Goal: Check status: Check status

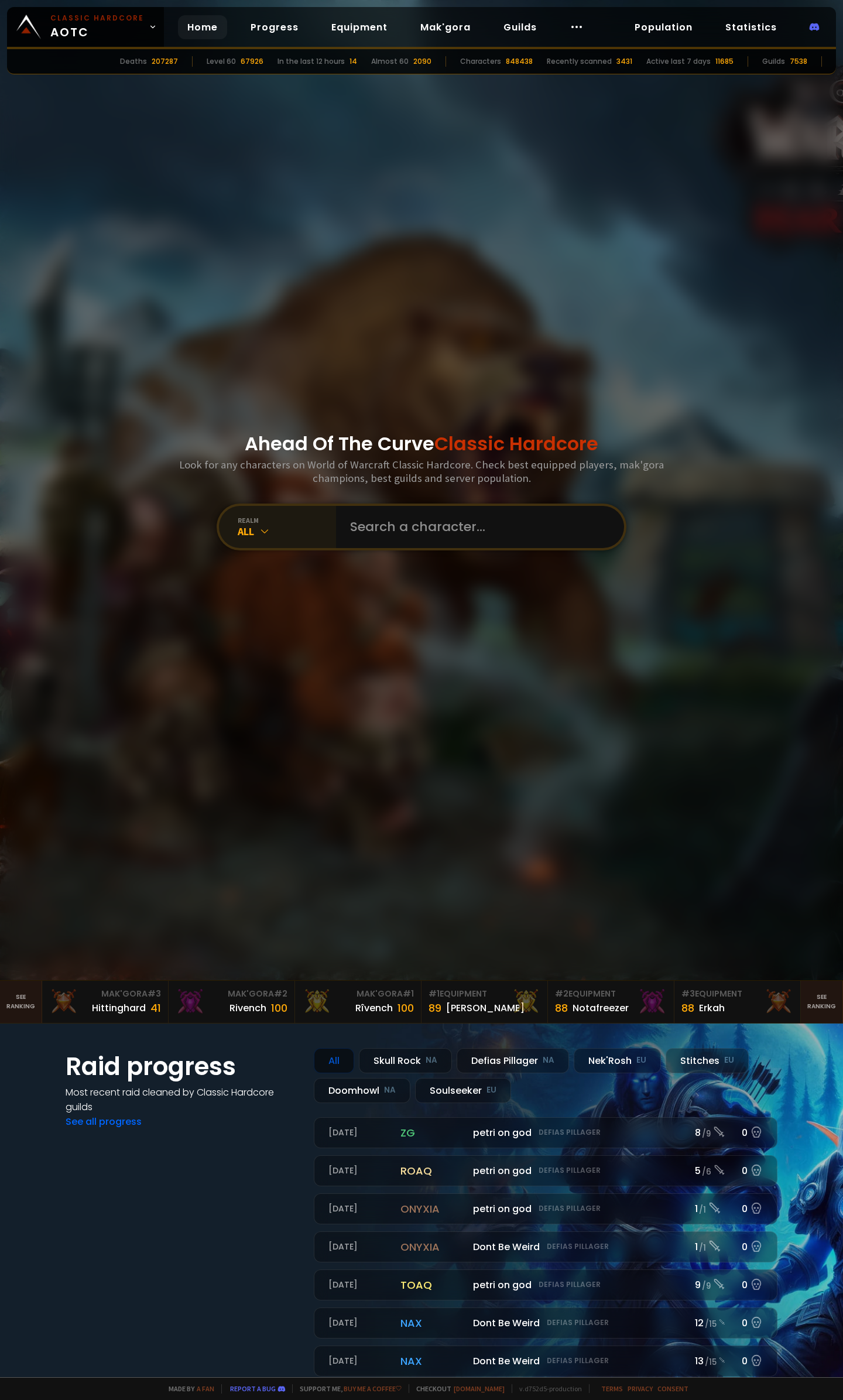
click at [243, 548] on div "realm All" at bounding box center [277, 527] width 117 height 43
click at [249, 531] on div "All" at bounding box center [287, 531] width 98 height 14
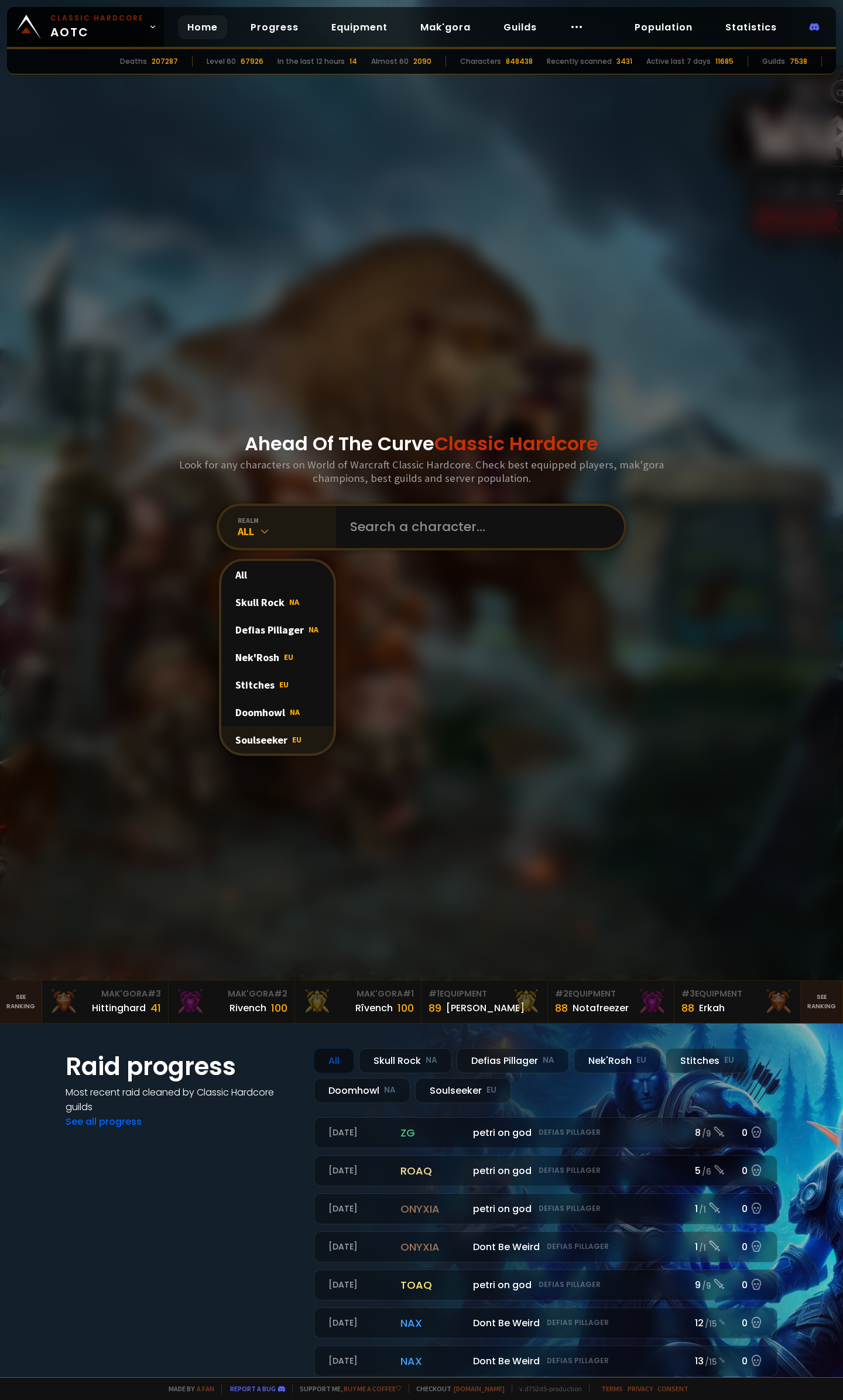
click at [268, 736] on div "Soulseeker EU" at bounding box center [277, 740] width 112 height 28
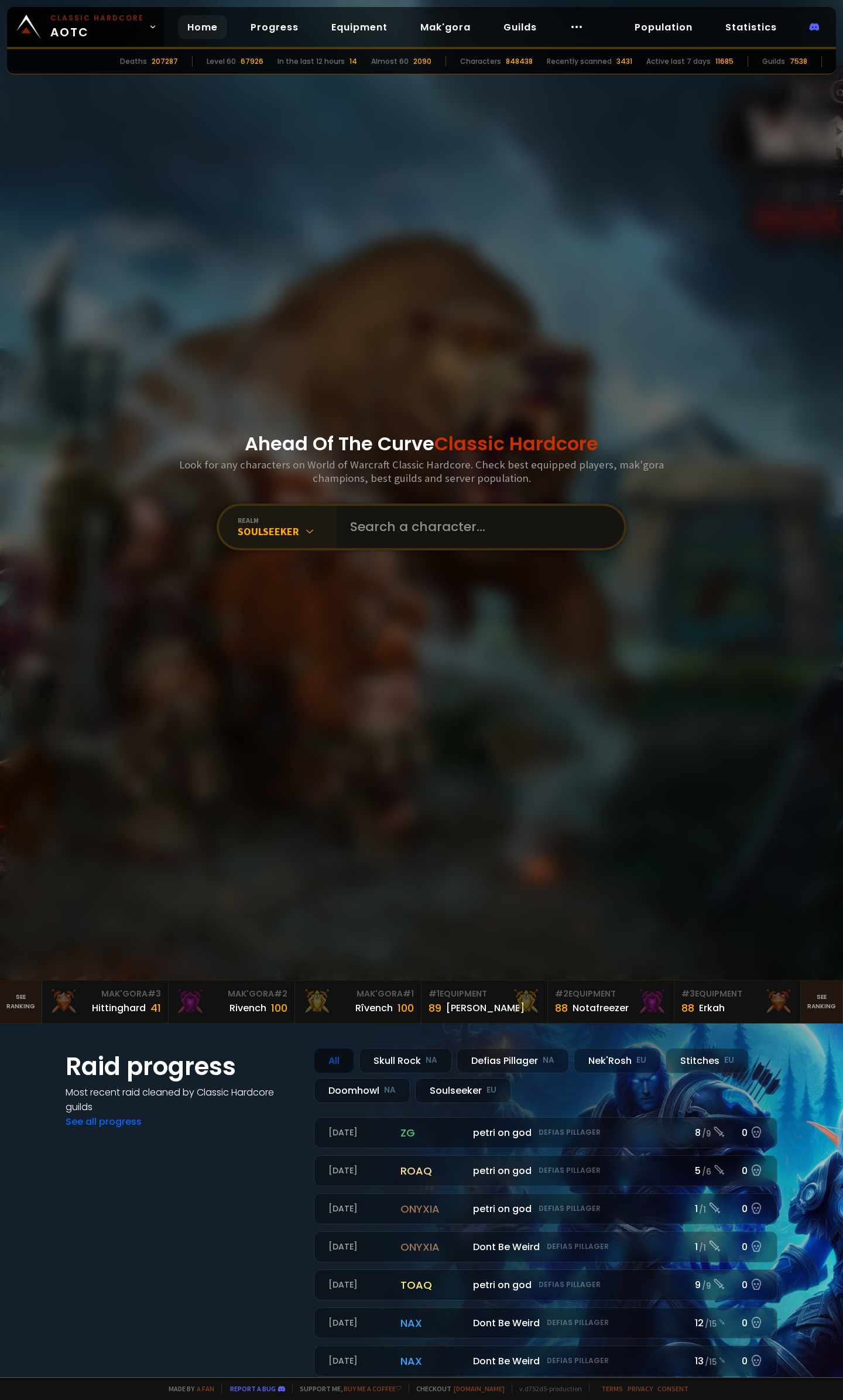
click at [381, 530] on input "text" at bounding box center [476, 527] width 267 height 43
type input "patlin"
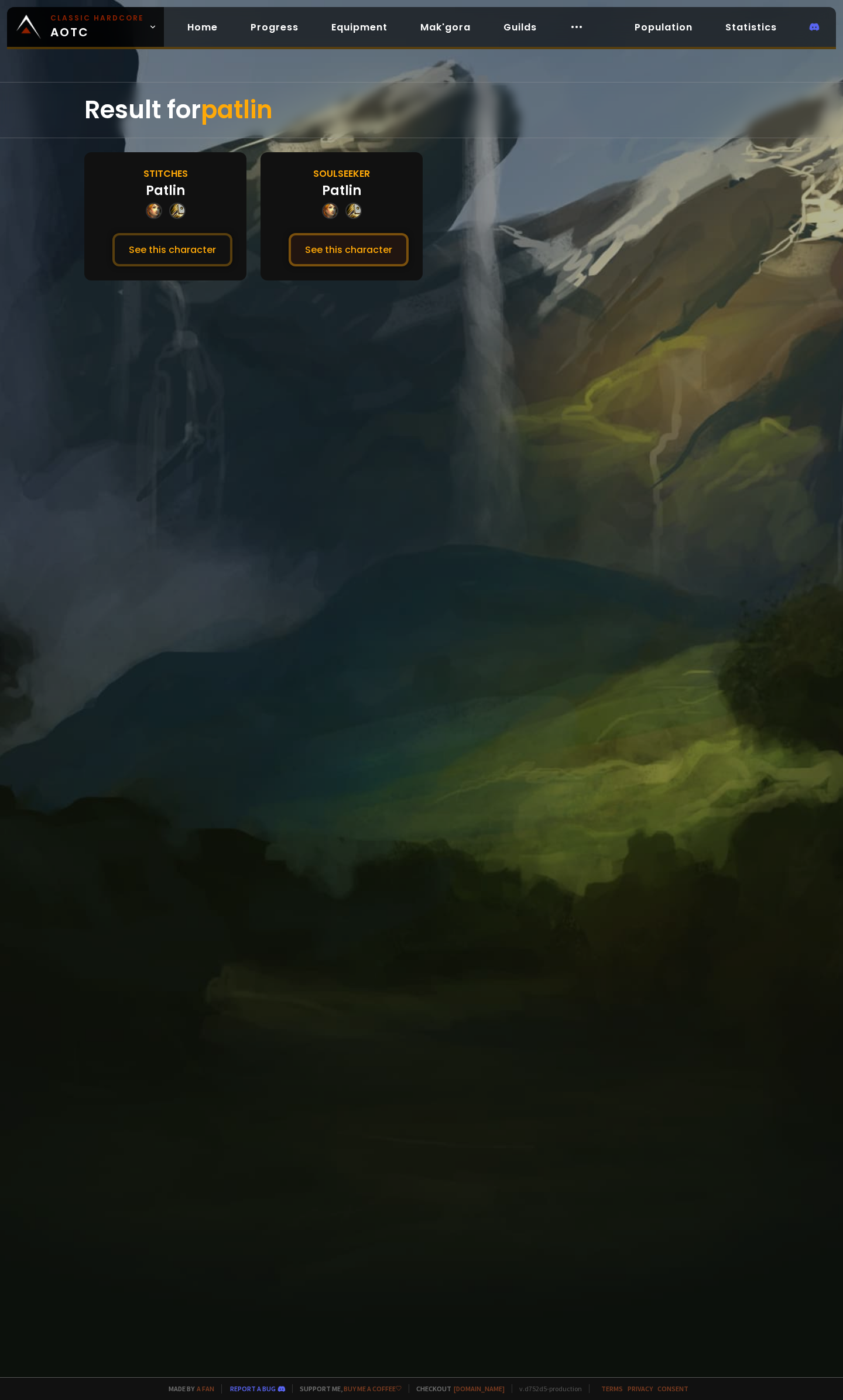
click at [353, 249] on button "See this character" at bounding box center [349, 250] width 120 height 33
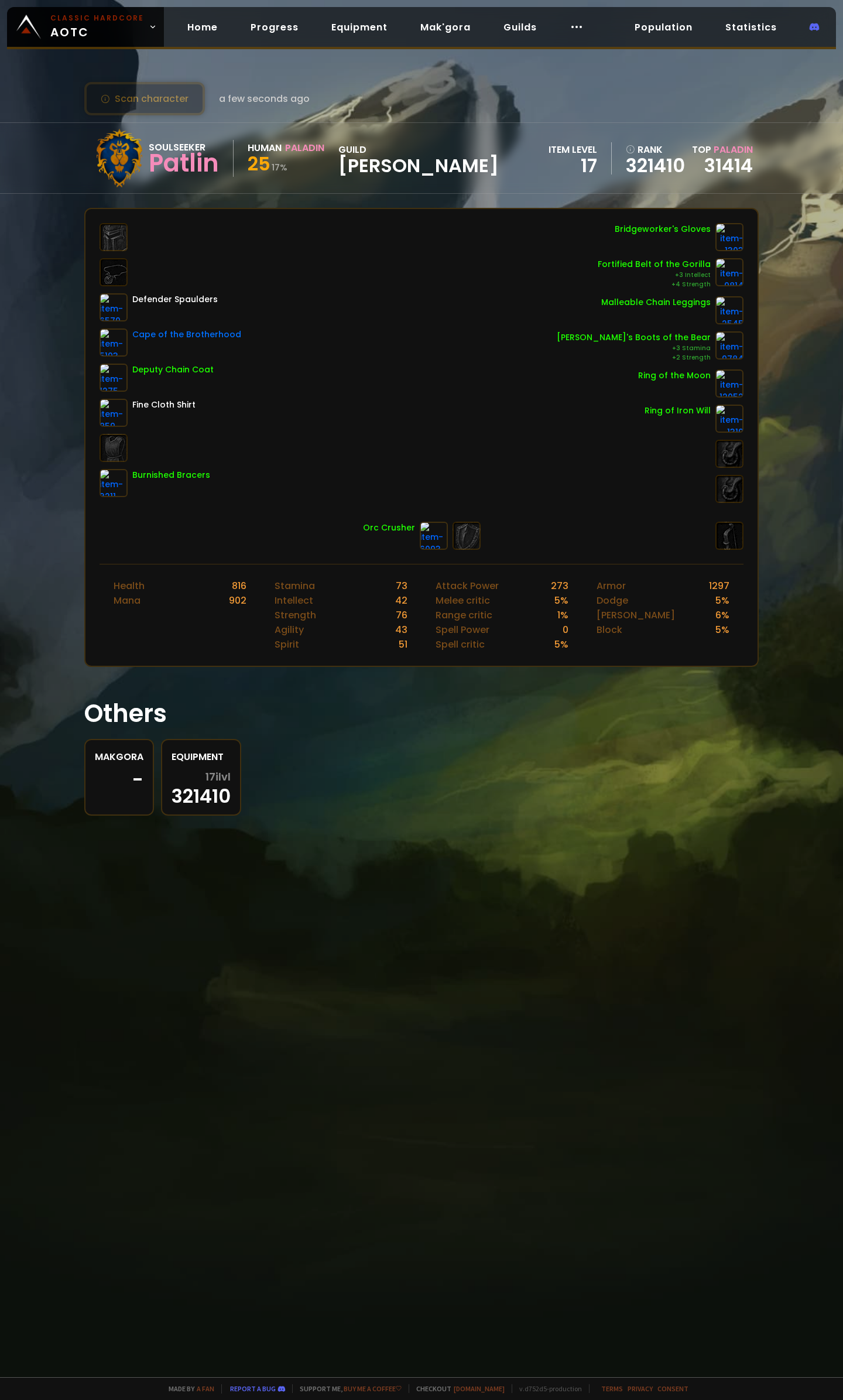
click at [353, 717] on h1 "Others" at bounding box center [422, 713] width 674 height 37
